Goal: Communication & Community: Answer question/provide support

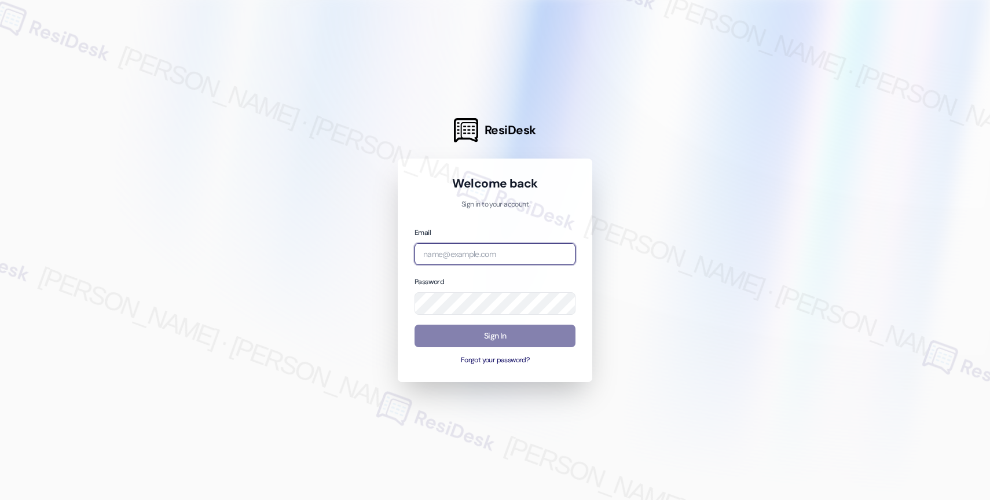
click at [452, 254] on input "email" at bounding box center [494, 254] width 161 height 23
paste input "automated-surveys-affinity_property-resen.nine@affinity_[DOMAIN_NAME]"
type input "automated-surveys-affinity_property-resen.nine@affinity_[DOMAIN_NAME]"
drag, startPoint x: 734, startPoint y: 202, endPoint x: 752, endPoint y: 9, distance: 194.2
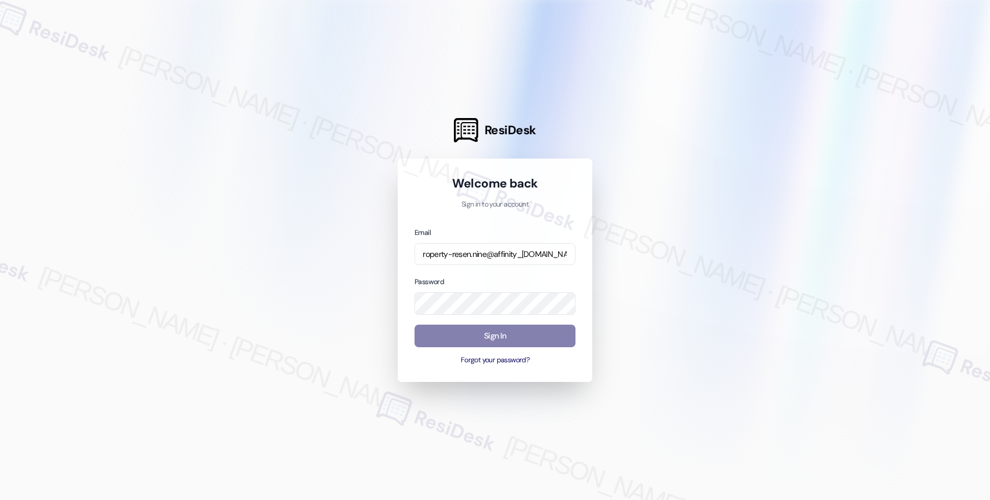
click at [735, 197] on div at bounding box center [495, 250] width 990 height 500
click at [663, 241] on div at bounding box center [495, 250] width 990 height 500
click at [498, 331] on button "Sign In" at bounding box center [494, 336] width 161 height 23
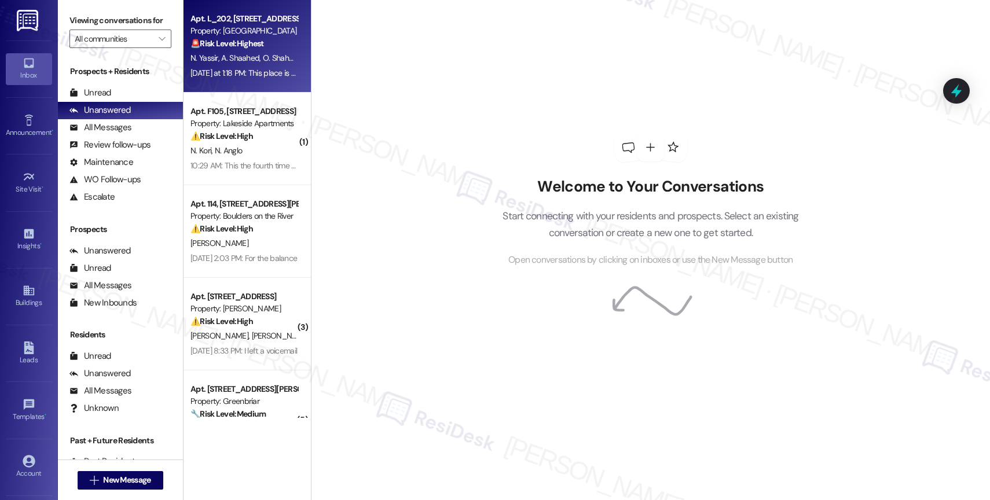
click at [250, 65] on div "N. [PERSON_NAME] [PERSON_NAME] Shahead" at bounding box center [243, 58] width 109 height 14
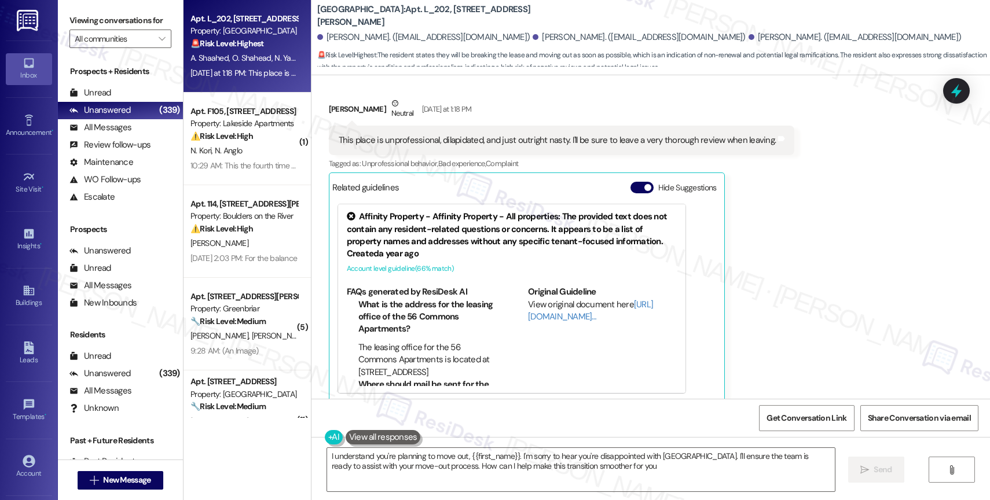
type textarea "I understand you're planning to move out, {{first_name}}. I'm sorry to hear you…"
